Goal: Information Seeking & Learning: Learn about a topic

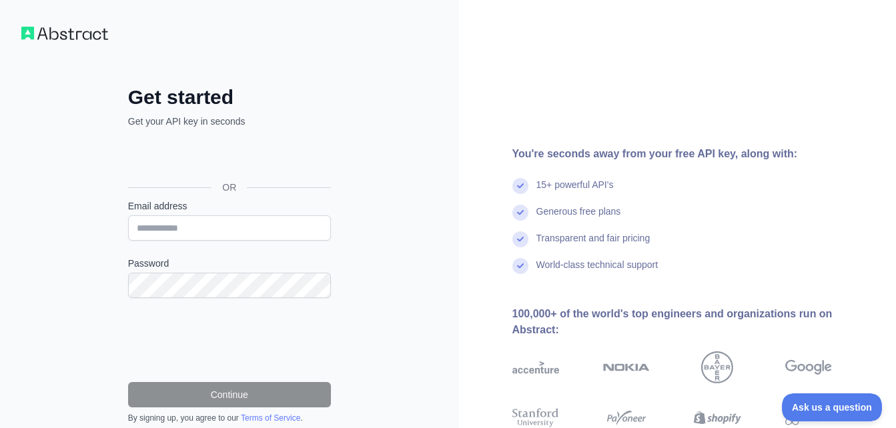
click at [510, 384] on div "You're seconds away from your free API key, along with: 15+ powerful API's Gene…" at bounding box center [678, 274] width 438 height 256
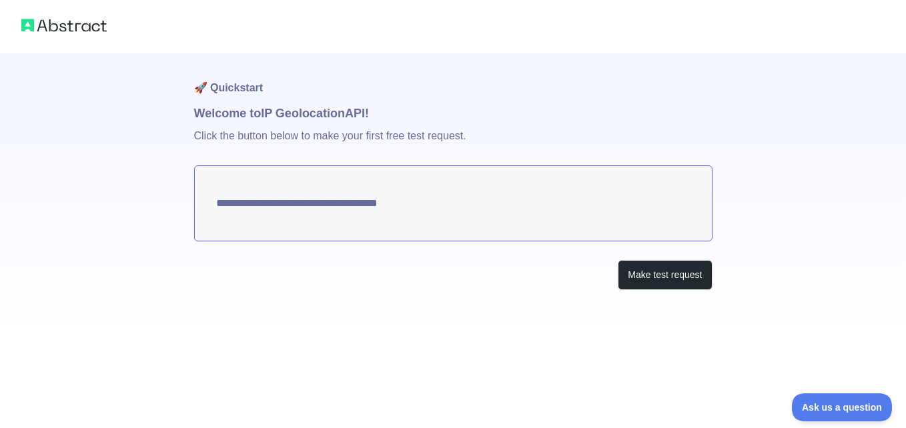
type textarea "**********"
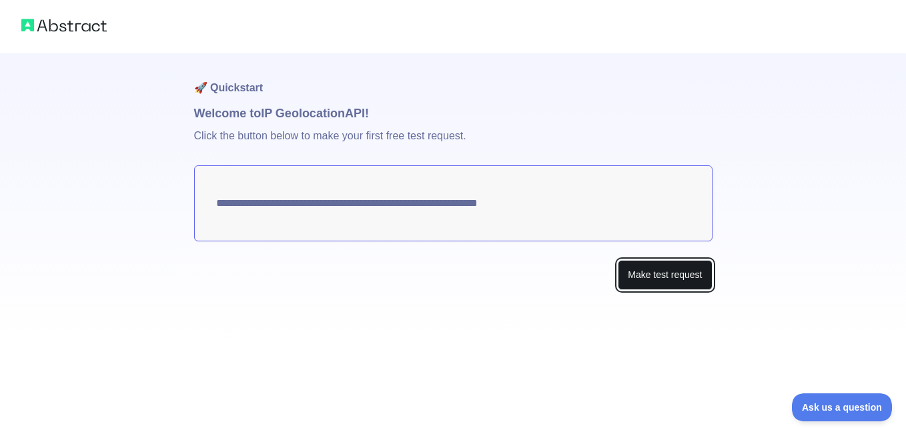
click at [662, 275] on button "Make test request" at bounding box center [665, 275] width 94 height 30
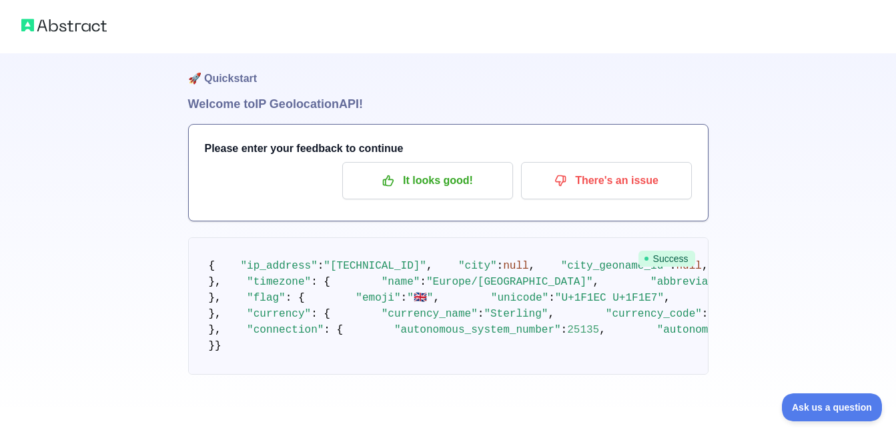
scroll to position [634, 0]
drag, startPoint x: 899, startPoint y: 147, endPoint x: 59, endPoint y: 14, distance: 849.7
click at [833, 406] on span "Ask us a question" at bounding box center [825, 405] width 100 height 9
click at [823, 402] on div "🚀 Quickstart Welcome to IP Geolocation API! Please enter your feedback to conti…" at bounding box center [448, 210] width 896 height 438
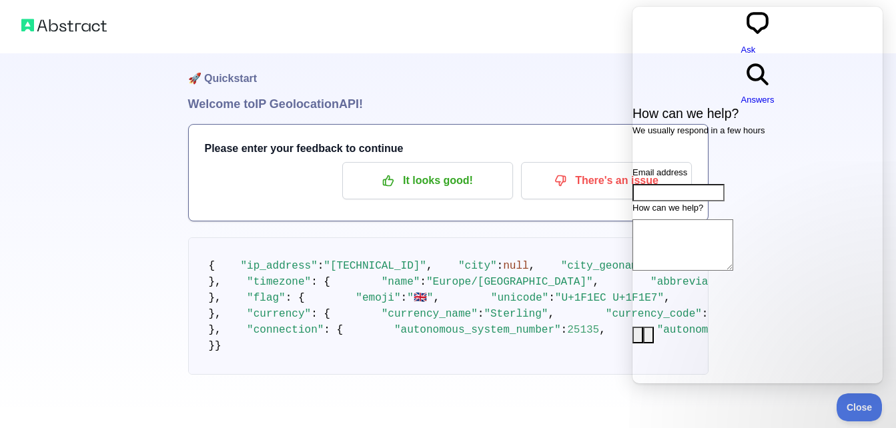
scroll to position [260, 0]
click at [849, 424] on icon at bounding box center [859, 407] width 57 height 37
click at [848, 416] on button "Close" at bounding box center [855, 406] width 45 height 28
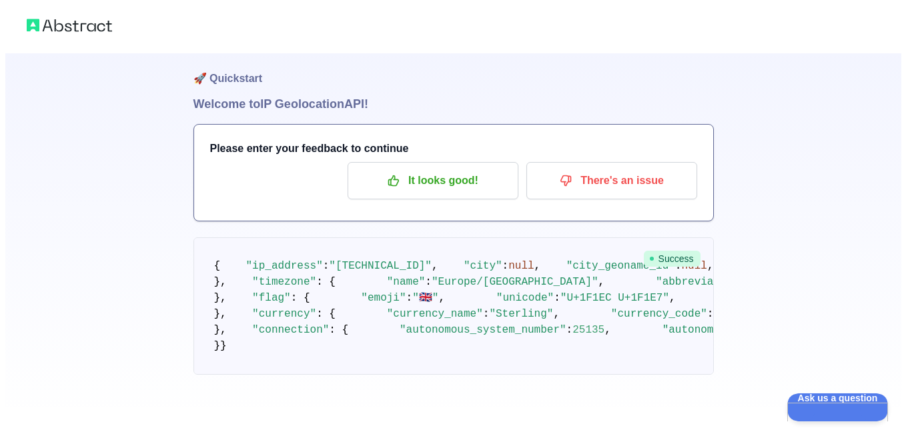
scroll to position [137, 0]
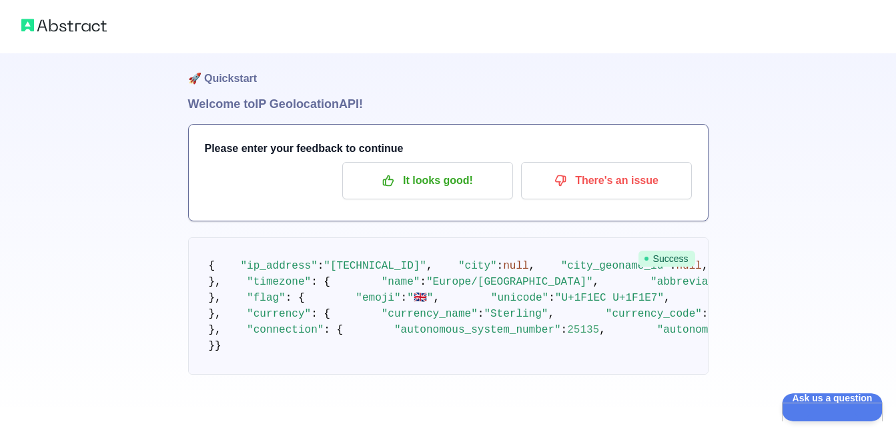
drag, startPoint x: 304, startPoint y: 268, endPoint x: 382, endPoint y: 268, distance: 78.7
drag, startPoint x: 453, startPoint y: 185, endPoint x: 341, endPoint y: 268, distance: 138.9
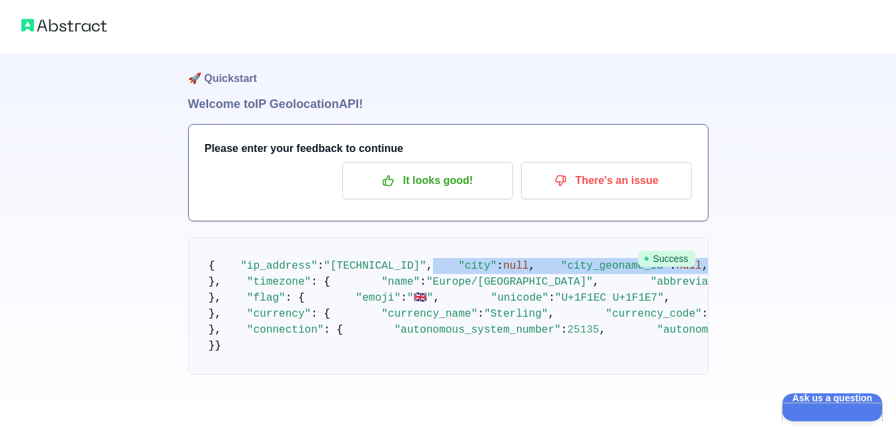
drag, startPoint x: 341, startPoint y: 268, endPoint x: 631, endPoint y: 147, distance: 314.1
click at [631, 147] on div "🚀 Quickstart Welcome to IP Geolocation API! Please enter your feedback to conti…" at bounding box center [448, 210] width 896 height 438
drag, startPoint x: 631, startPoint y: 147, endPoint x: 617, endPoint y: 62, distance: 86.5
click at [617, 169] on p "There's an issue" at bounding box center [606, 180] width 151 height 23
